Goal: Information Seeking & Learning: Learn about a topic

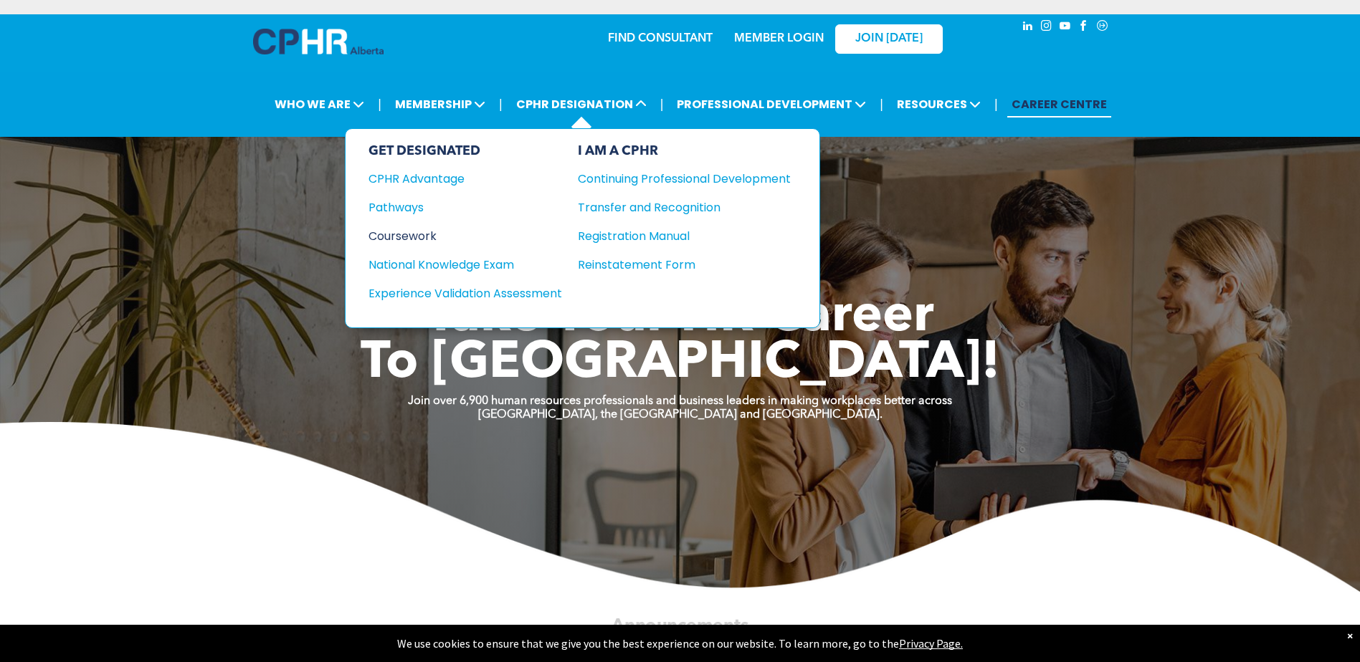
click at [411, 237] on div "Coursework" at bounding box center [455, 236] width 174 height 18
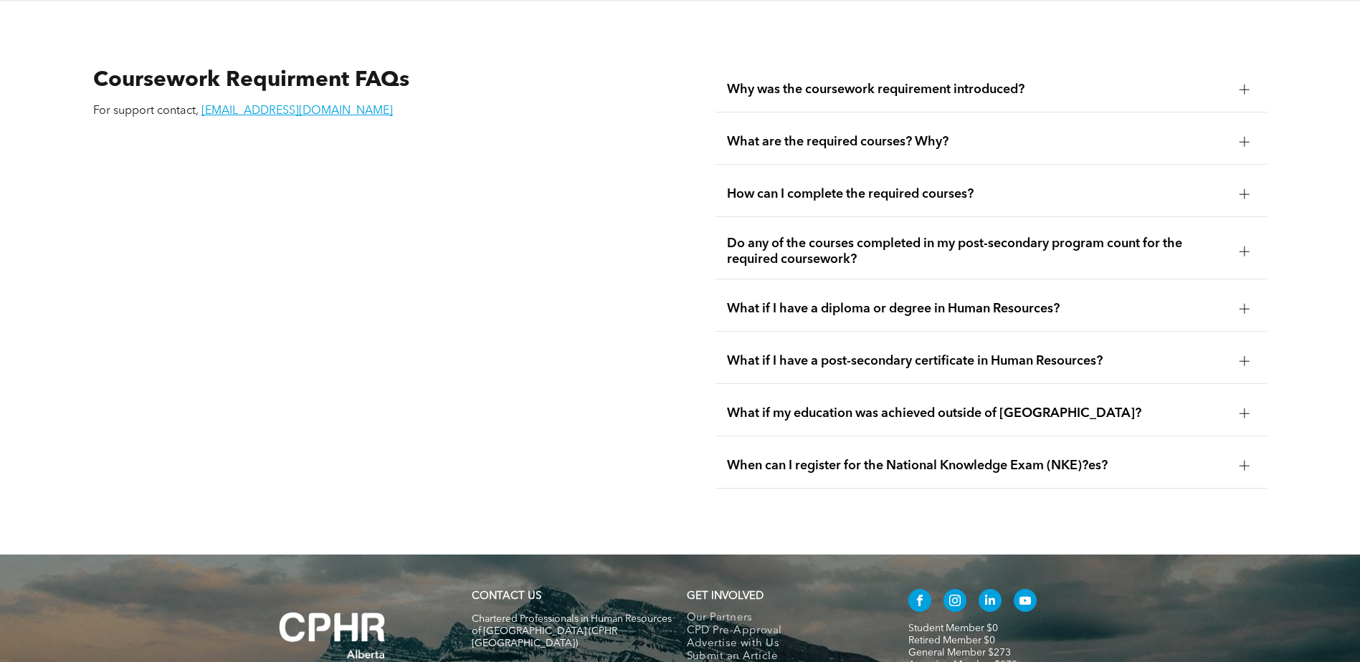
scroll to position [2653, 0]
